Goal: Information Seeking & Learning: Learn about a topic

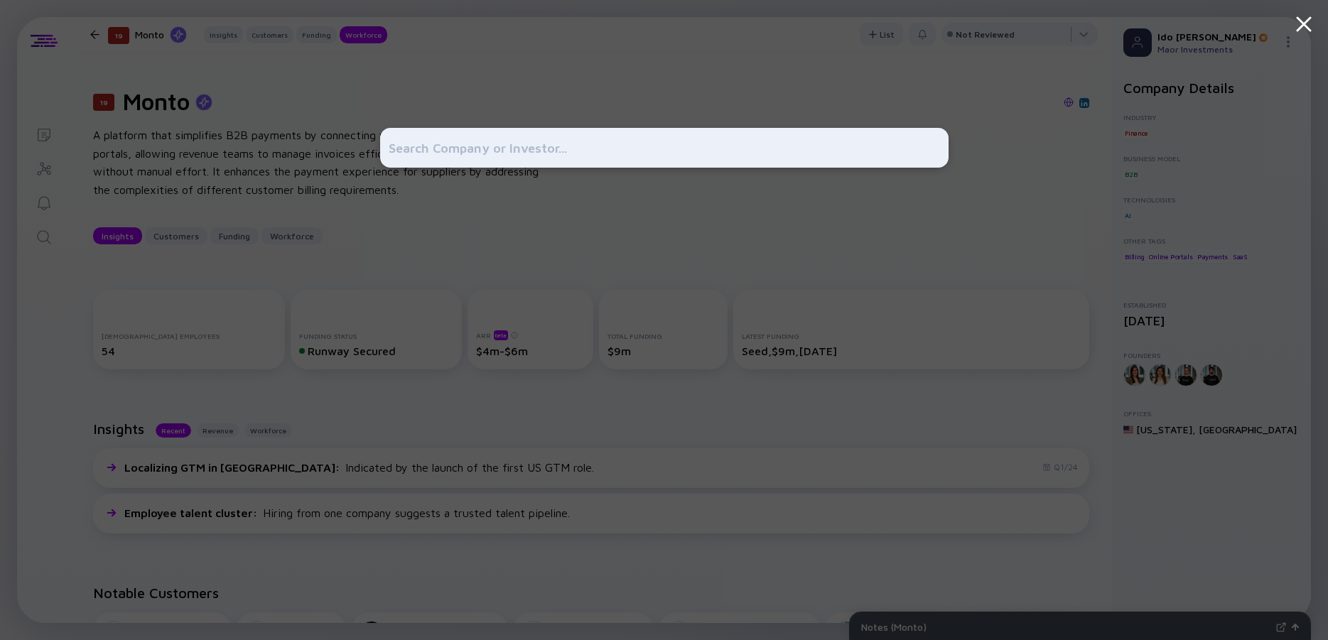
scroll to position [2039, 0]
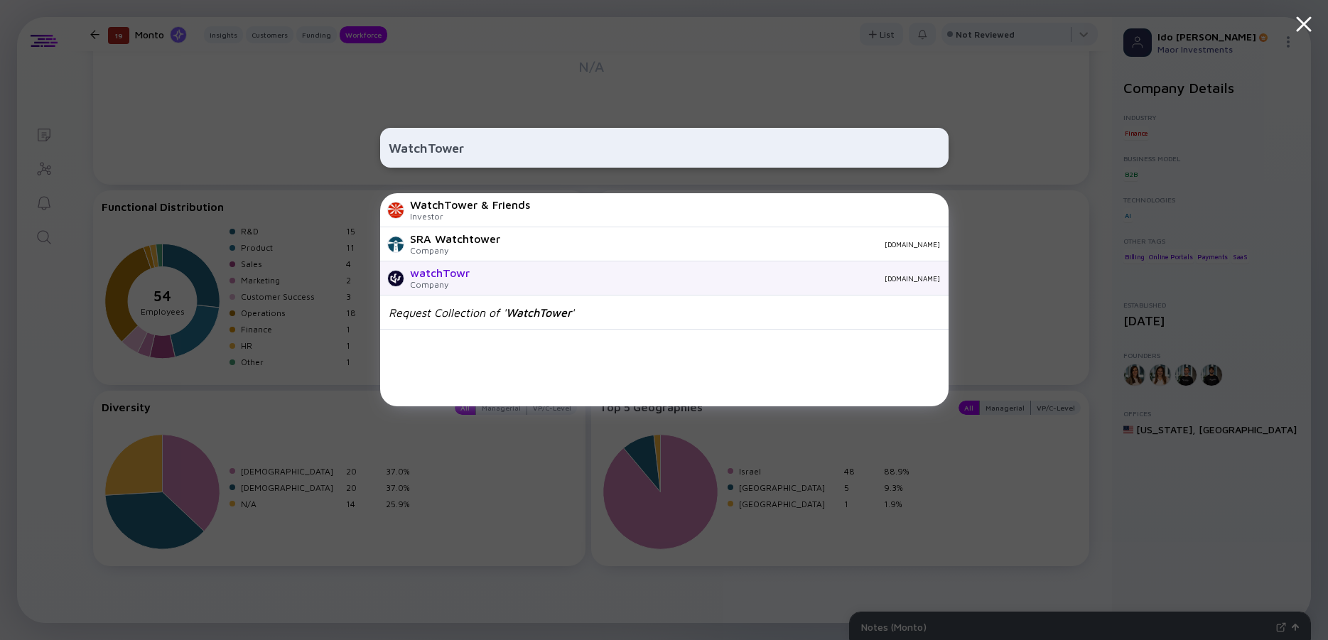
type input "WatchTower"
click at [465, 274] on div "watchTowr" at bounding box center [440, 272] width 60 height 13
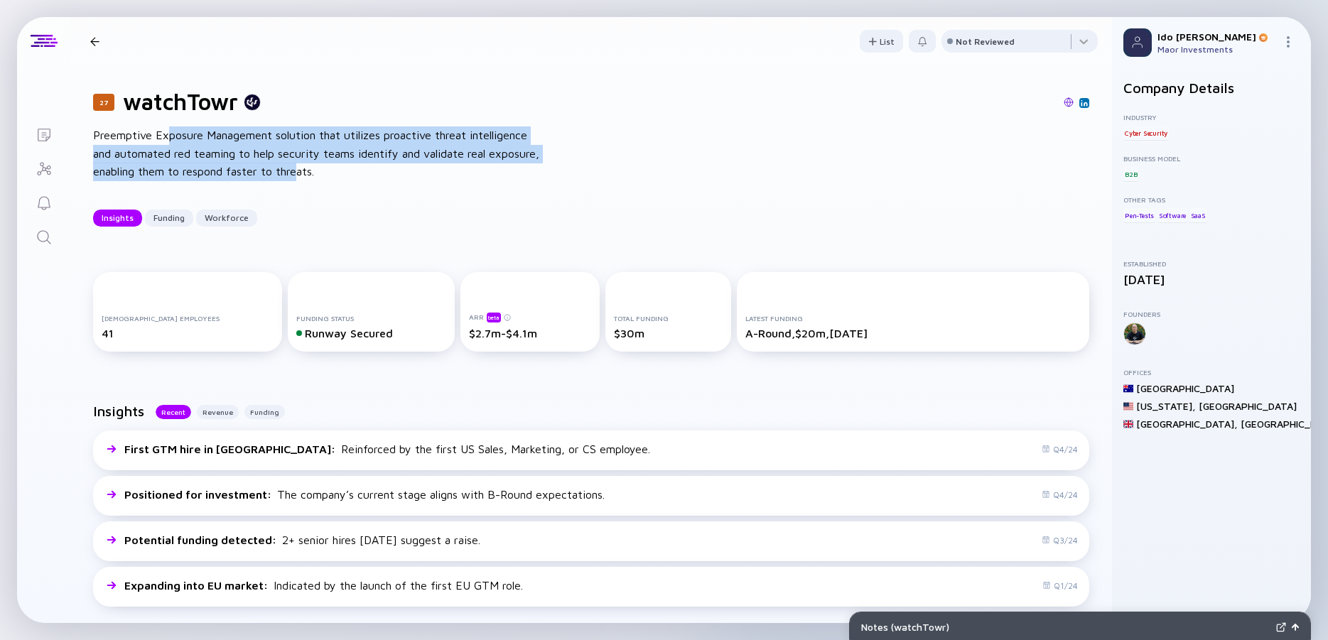
drag, startPoint x: 170, startPoint y: 136, endPoint x: 301, endPoint y: 168, distance: 134.4
click at [301, 168] on div "Preemptive Exposure Management solution that utilizes proactive threat intellig…" at bounding box center [320, 153] width 455 height 55
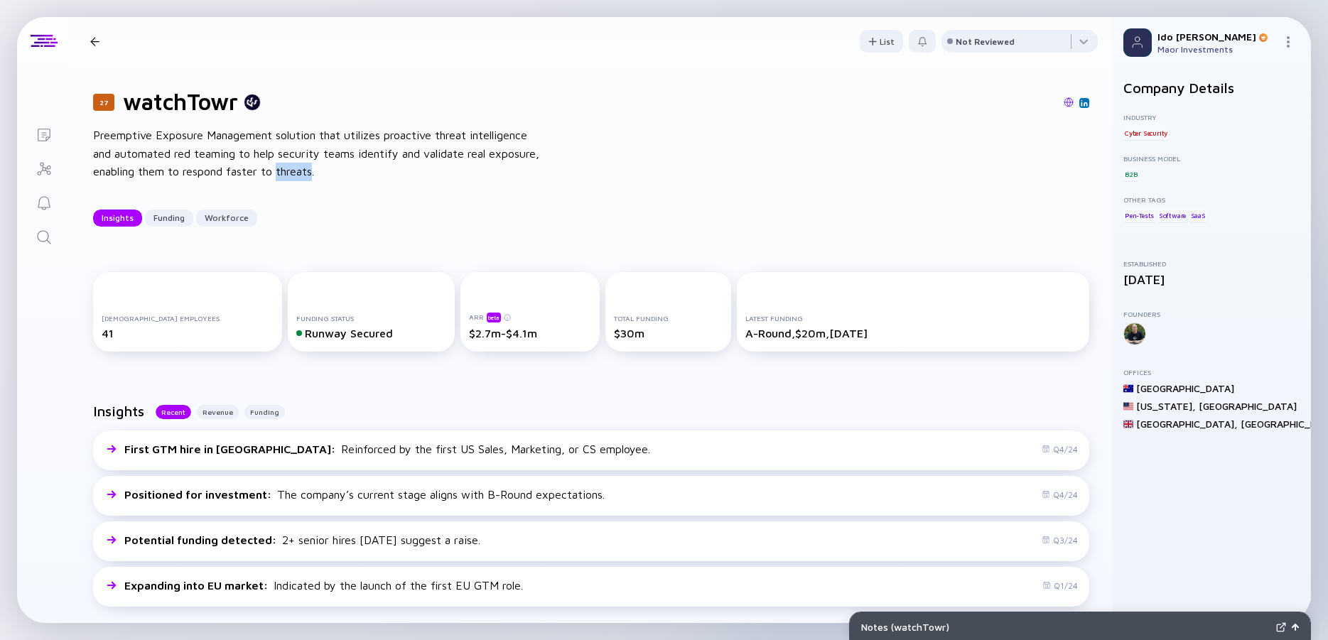
click at [301, 168] on div "Preemptive Exposure Management solution that utilizes proactive threat intellig…" at bounding box center [320, 153] width 455 height 55
click at [259, 153] on div "Preemptive Exposure Management solution that utilizes proactive threat intellig…" at bounding box center [320, 153] width 455 height 55
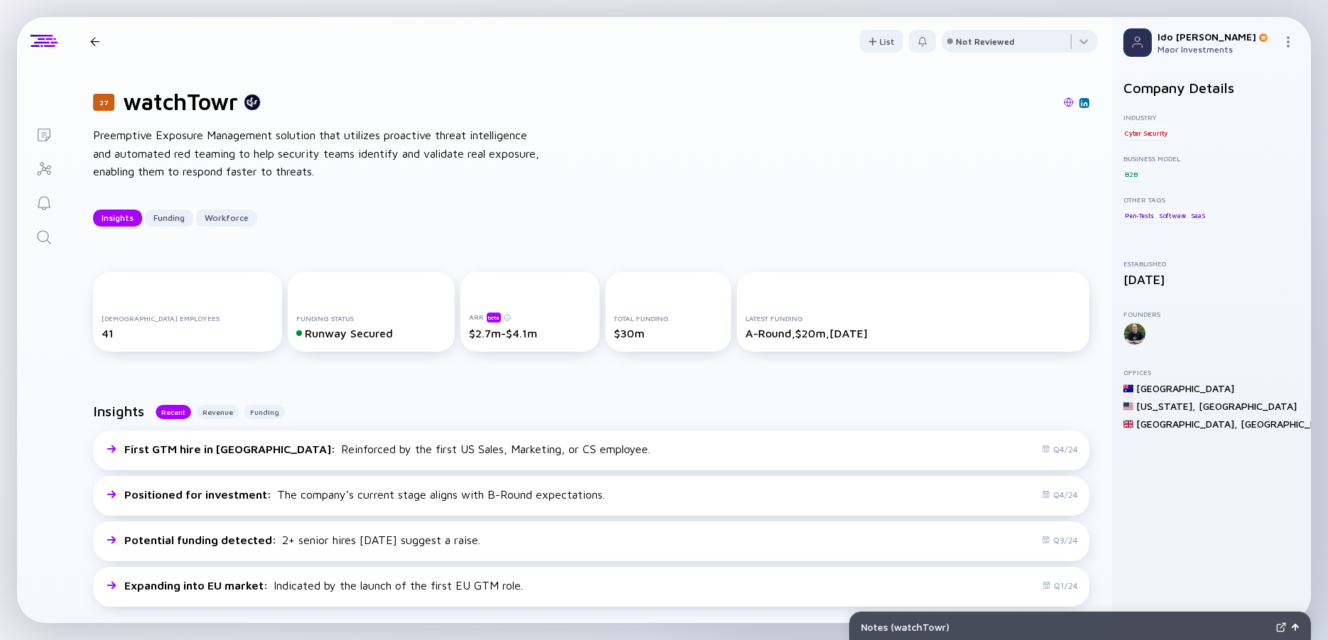
click at [259, 153] on div "Preemptive Exposure Management solution that utilizes proactive threat intellig…" at bounding box center [320, 153] width 455 height 55
click at [230, 148] on div "Preemptive Exposure Management solution that utilizes proactive threat intellig…" at bounding box center [320, 153] width 455 height 55
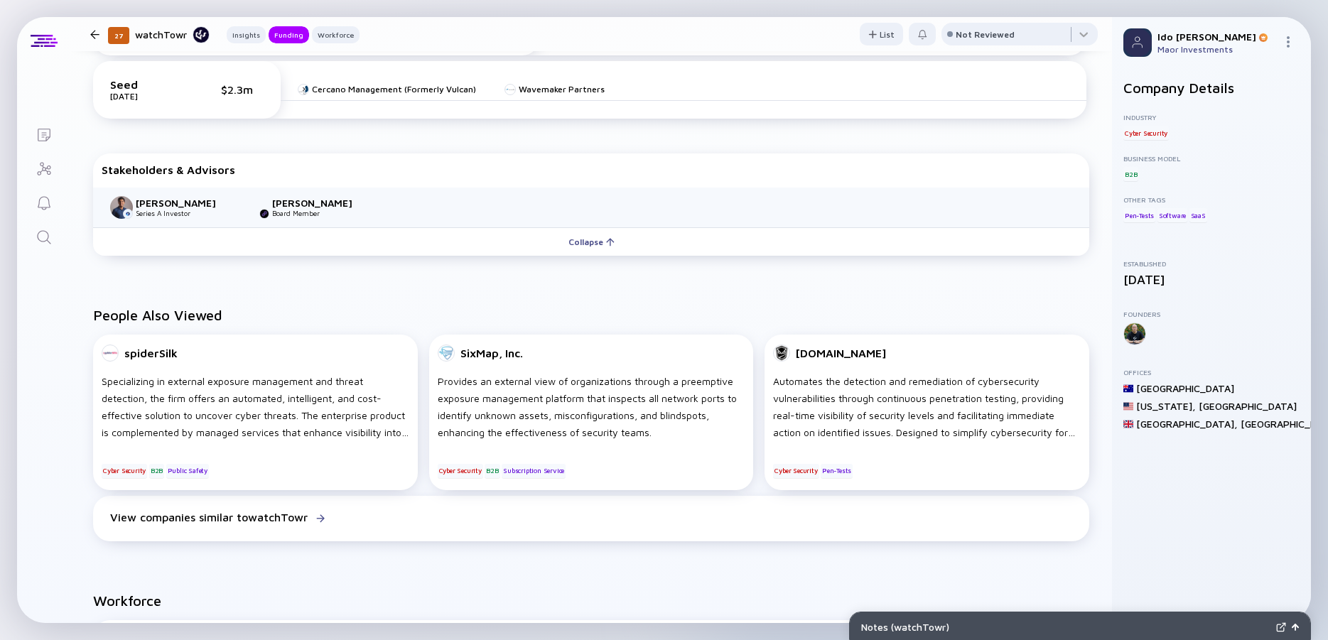
scroll to position [562, 0]
